Goal: Find specific page/section: Find specific page/section

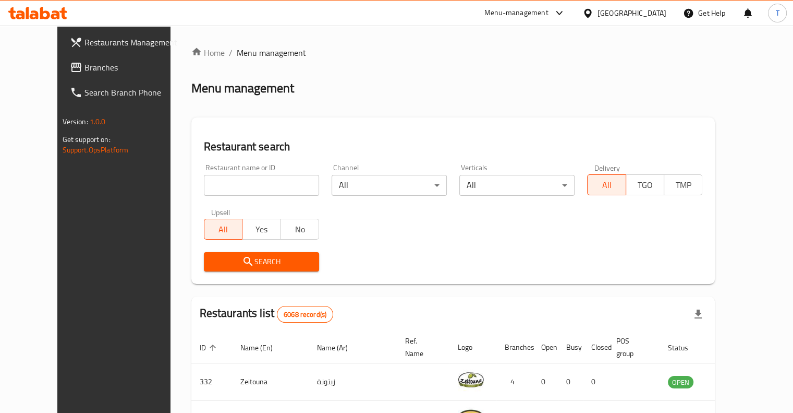
click at [236, 191] on input "search" at bounding box center [261, 185] width 115 height 21
click button "Search" at bounding box center [261, 261] width 115 height 19
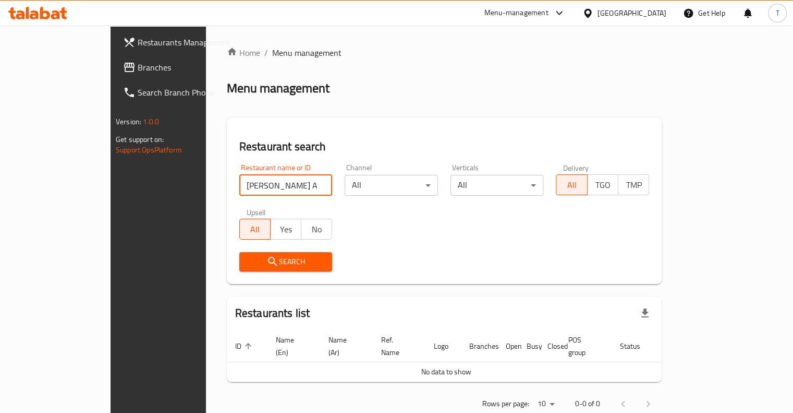
drag, startPoint x: 269, startPoint y: 184, endPoint x: 227, endPoint y: 183, distance: 41.2
click at [239, 183] on input "[PERSON_NAME] AND [PERSON_NAME]" at bounding box center [285, 185] width 93 height 21
click button "Search" at bounding box center [285, 261] width 93 height 19
click at [239, 185] on input "KOSHARY AND" at bounding box center [285, 185] width 93 height 21
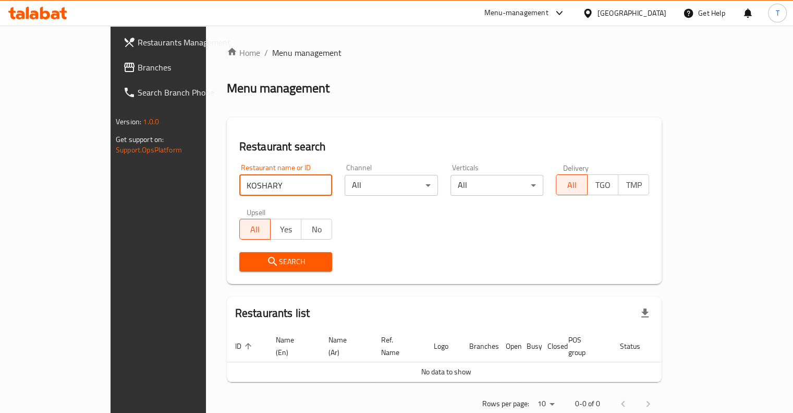
click button "Search" at bounding box center [285, 261] width 93 height 19
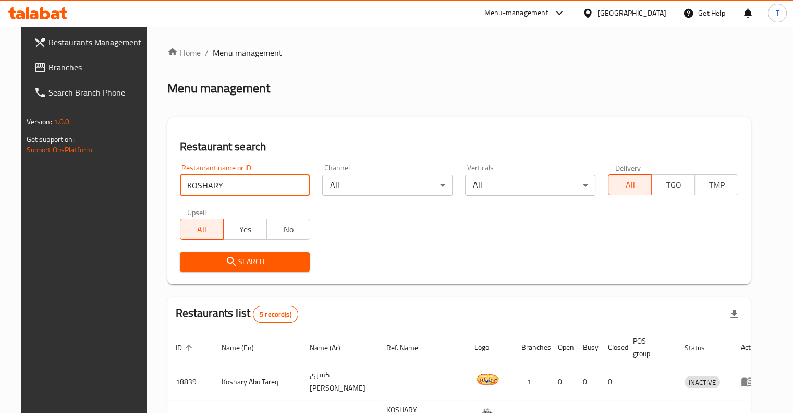
click at [235, 186] on input "KOSHARY" at bounding box center [245, 185] width 130 height 21
click button "Search" at bounding box center [245, 261] width 130 height 19
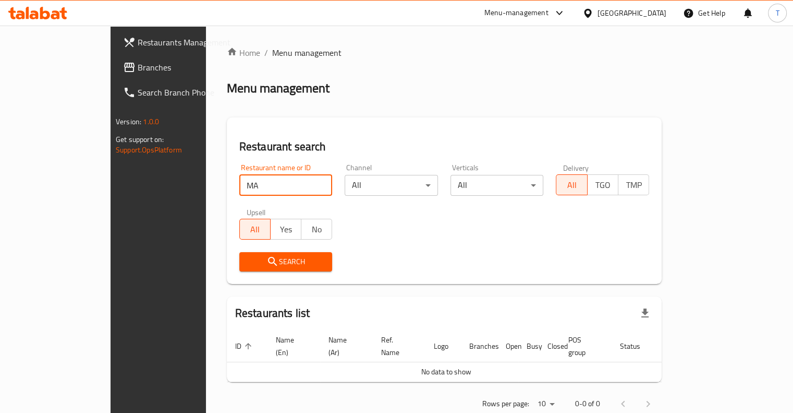
type input "M"
click button "Search" at bounding box center [285, 261] width 93 height 19
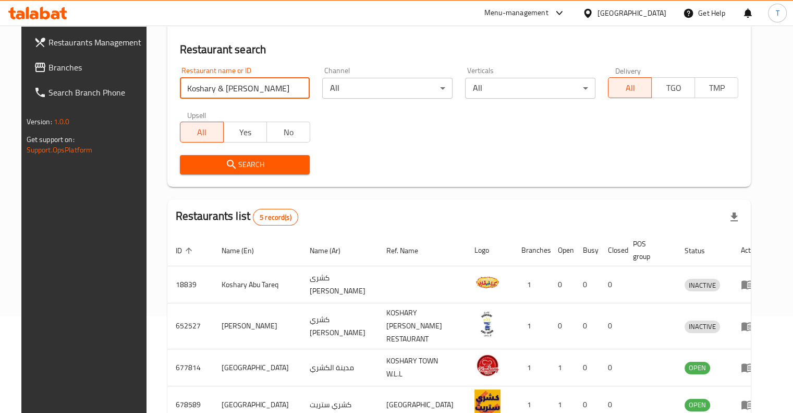
scroll to position [33, 0]
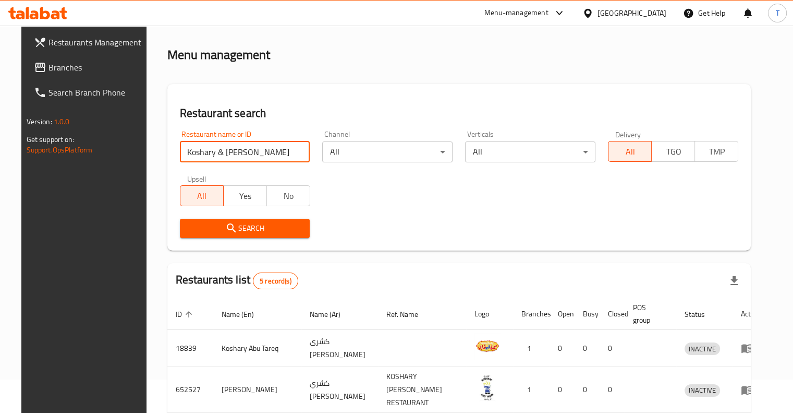
drag, startPoint x: 248, startPoint y: 152, endPoint x: 159, endPoint y: 145, distance: 90.0
click at [174, 145] on div "Restaurant name or ID Koshary & mahshi Restaurant name or ID" at bounding box center [245, 146] width 143 height 44
type input "KOSHARY & [PERSON_NAME]"
click button "Search" at bounding box center [245, 228] width 130 height 19
click at [245, 157] on input "KOSHARY & [PERSON_NAME]" at bounding box center [245, 151] width 130 height 21
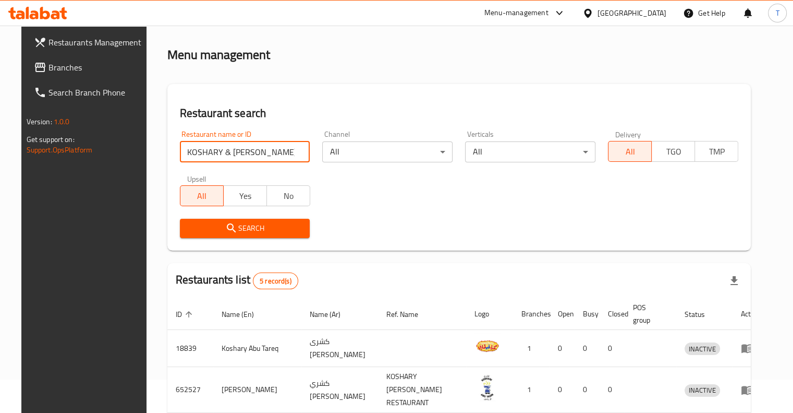
click at [245, 157] on input "KOSHARY & [PERSON_NAME]" at bounding box center [245, 151] width 130 height 21
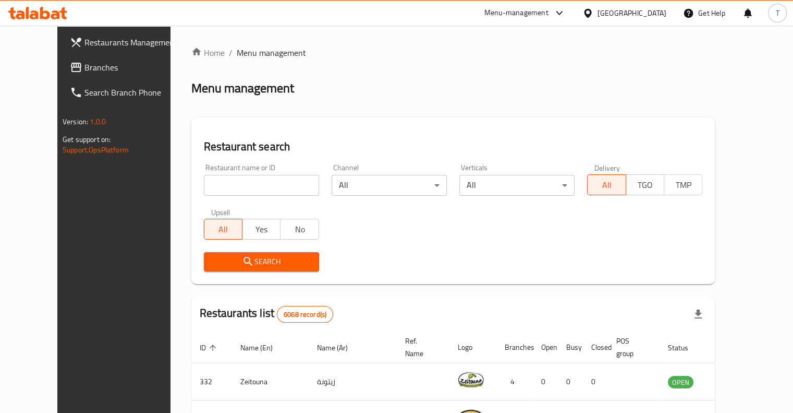
click at [267, 189] on input "search" at bounding box center [261, 185] width 115 height 21
paste input "706943"
type input "706943"
click at [255, 262] on span "Search" at bounding box center [261, 261] width 99 height 13
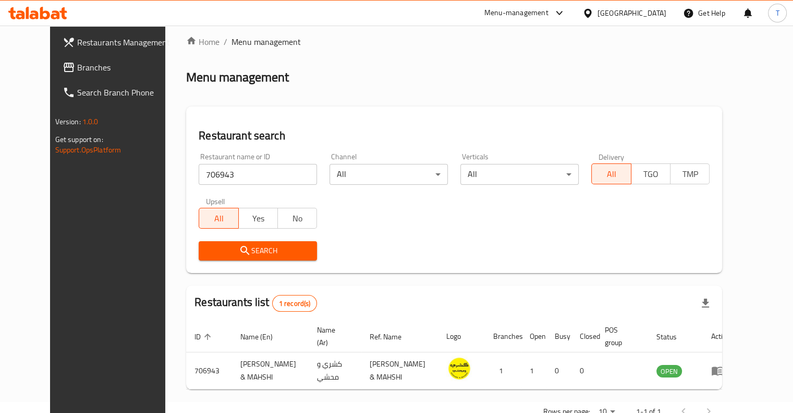
scroll to position [31, 0]
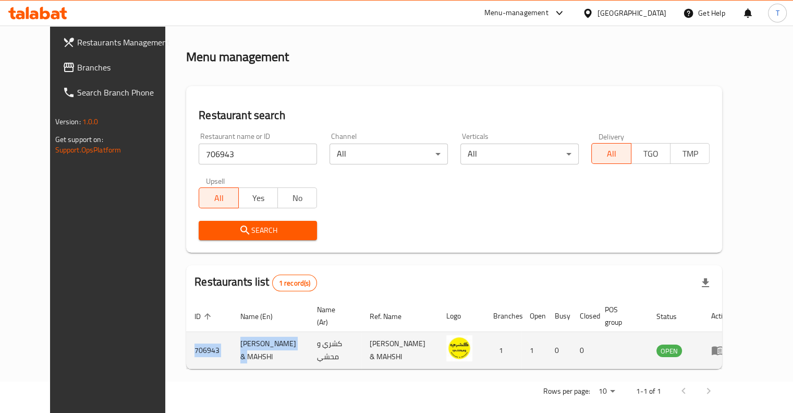
drag, startPoint x: 274, startPoint y: 340, endPoint x: 154, endPoint y: 339, distance: 119.5
click at [186, 339] on tr "706943 KOSHARI & MAHSHI كشري و محشي KOSHARI & MAHSHI 1 1 0 0 OPEN" at bounding box center [462, 350] width 553 height 37
copy tr "706943 KOSHARI & MAHSHI"
